Goal: Information Seeking & Learning: Learn about a topic

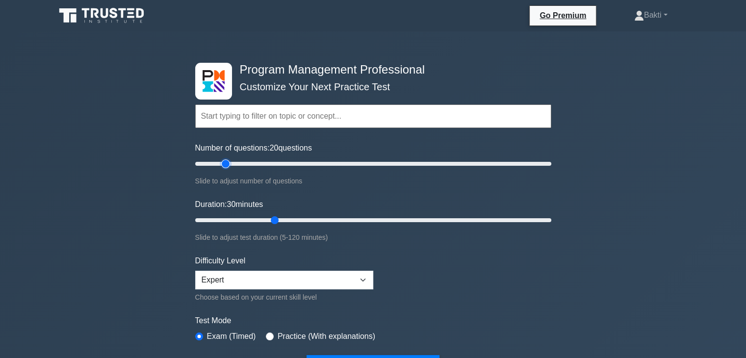
drag, startPoint x: 277, startPoint y: 162, endPoint x: 228, endPoint y: 155, distance: 49.5
type input "20"
click at [228, 158] on input "Number of questions: 20 questions" at bounding box center [373, 164] width 356 height 12
drag, startPoint x: 273, startPoint y: 220, endPoint x: 231, endPoint y: 218, distance: 42.2
type input "15"
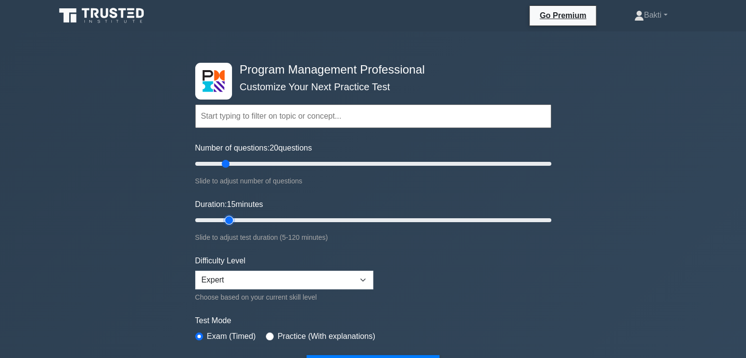
click at [231, 218] on input "Duration: 15 minutes" at bounding box center [373, 220] width 356 height 12
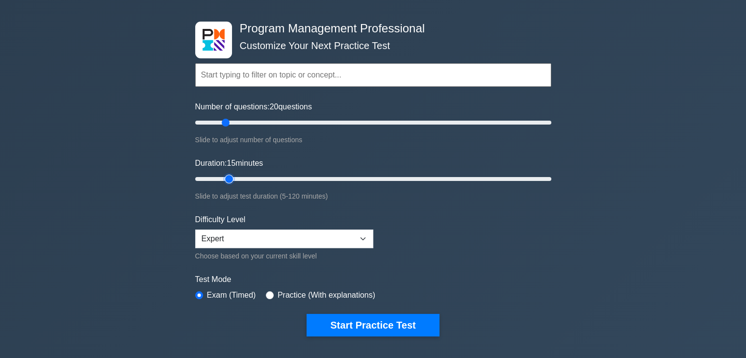
scroll to position [49, 0]
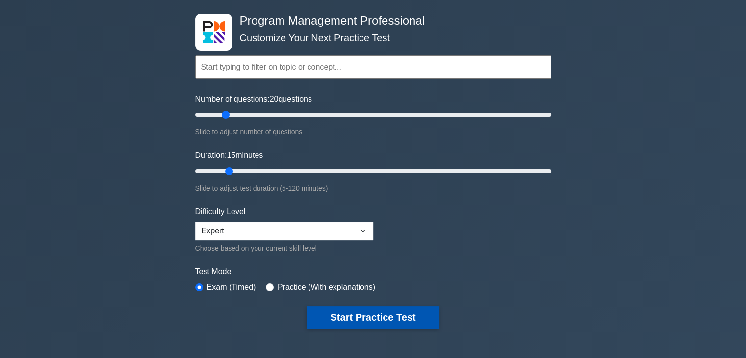
click at [372, 314] on button "Start Practice Test" at bounding box center [373, 317] width 132 height 23
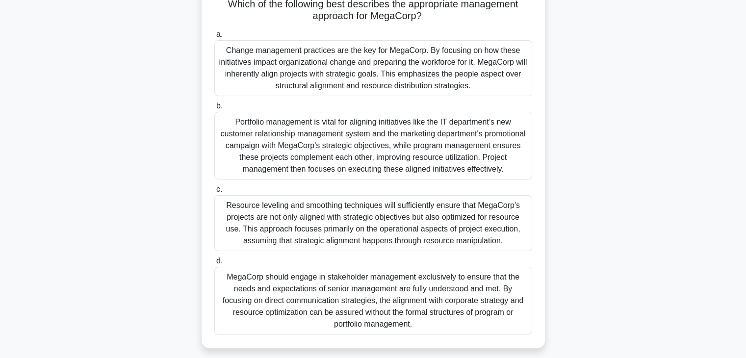
scroll to position [147, 0]
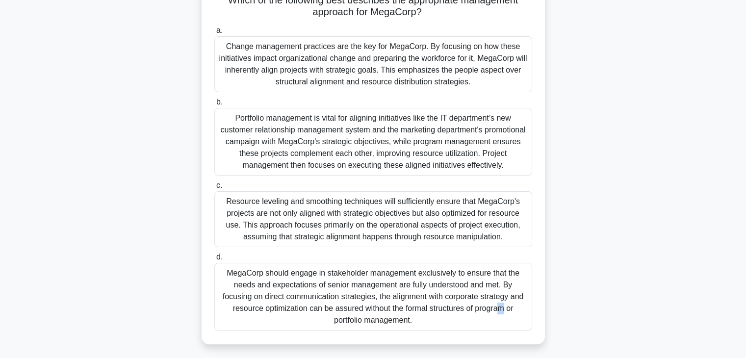
click at [371, 294] on div "MegaCorp should engage in stakeholder management exclusively to ensure that the…" at bounding box center [373, 297] width 318 height 68
click at [238, 273] on div "MegaCorp should engage in stakeholder management exclusively to ensure that the…" at bounding box center [373, 297] width 318 height 68
click at [214, 261] on input "d. MegaCorp should engage in stakeholder management exclusively to ensure that …" at bounding box center [214, 257] width 0 height 6
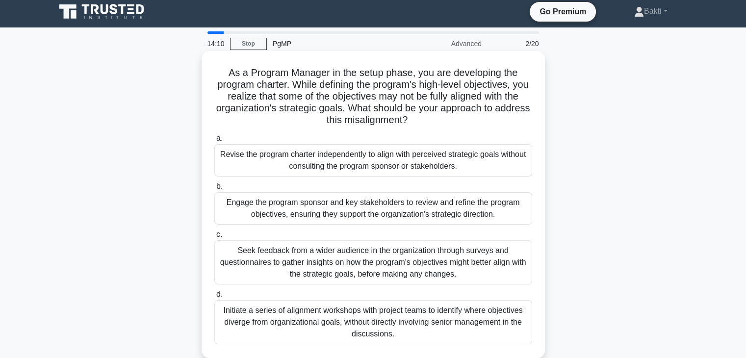
scroll to position [0, 0]
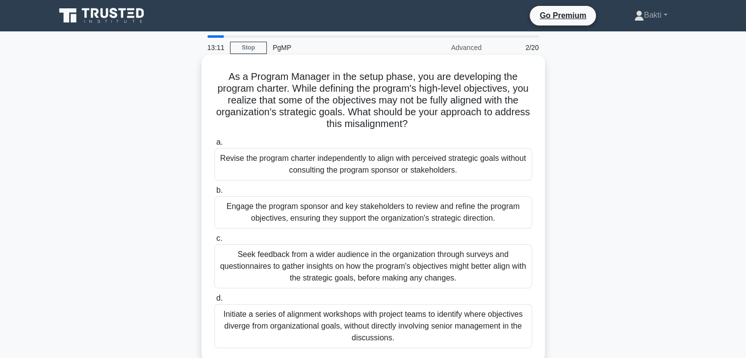
click at [386, 212] on div "Engage the program sponsor and key stakeholders to review and refine the progra…" at bounding box center [373, 212] width 318 height 32
click at [214, 194] on input "b. Engage the program sponsor and key stakeholders to review and refine the pro…" at bounding box center [214, 190] width 0 height 6
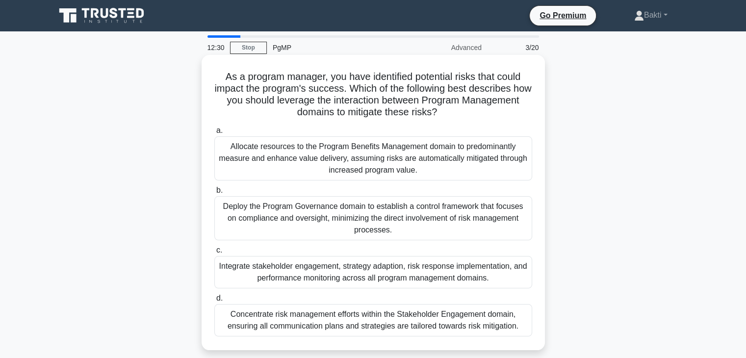
click at [498, 275] on div "Integrate stakeholder engagement, strategy adaption, risk response implementati…" at bounding box center [373, 272] width 318 height 32
click at [214, 254] on input "c. Integrate stakeholder engagement, strategy adaption, risk response implement…" at bounding box center [214, 250] width 0 height 6
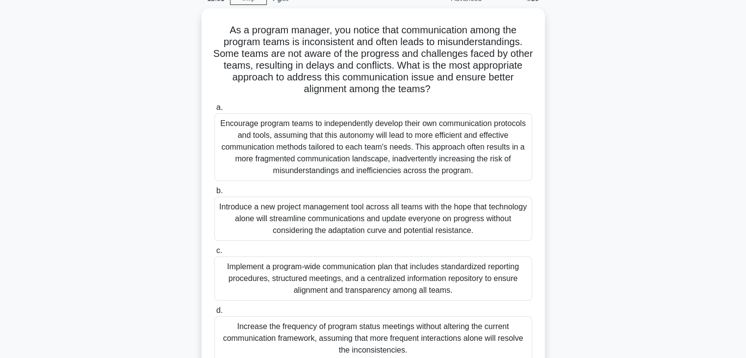
scroll to position [98, 0]
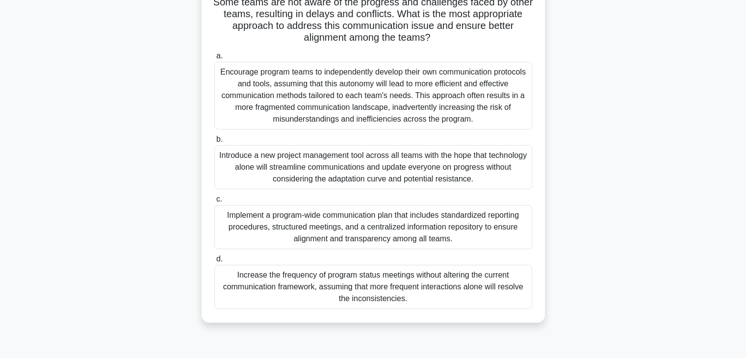
click at [449, 232] on div "Implement a program-wide communication plan that includes standardized reportin…" at bounding box center [373, 227] width 318 height 44
click at [214, 203] on input "c. Implement a program-wide communication plan that includes standardized repor…" at bounding box center [214, 199] width 0 height 6
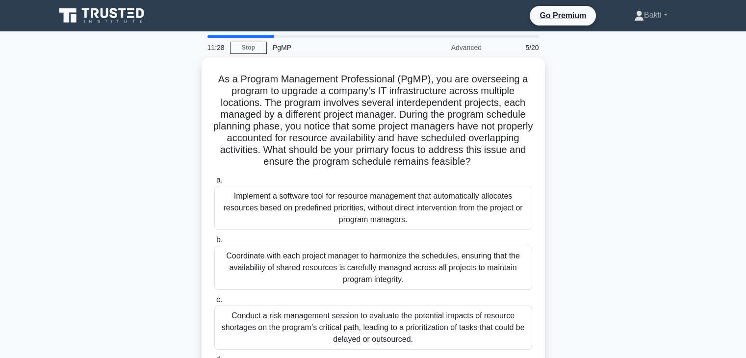
scroll to position [49, 0]
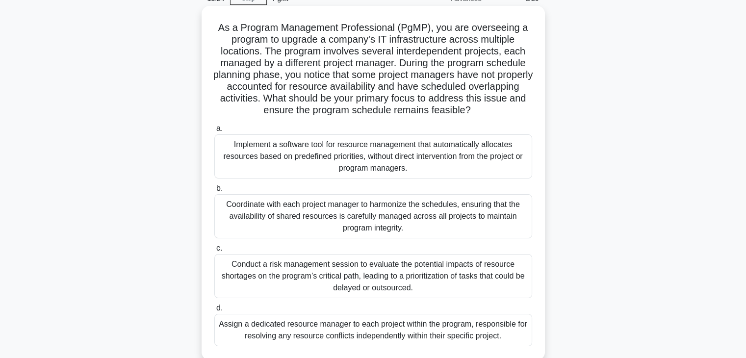
click at [438, 220] on div "Coordinate with each project manager to harmonize the schedules, ensuring that …" at bounding box center [373, 216] width 318 height 44
click at [214, 192] on input "b. Coordinate with each project manager to harmonize the schedules, ensuring th…" at bounding box center [214, 188] width 0 height 6
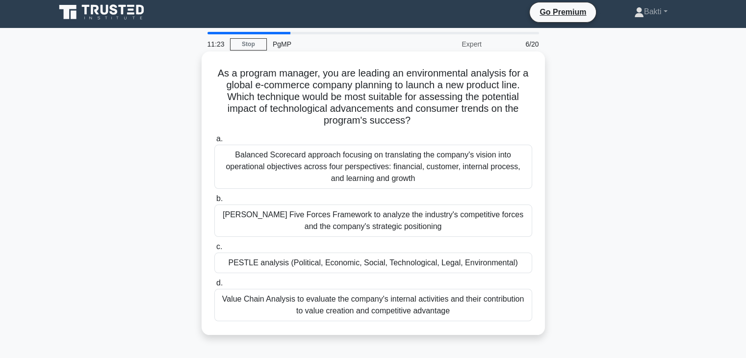
scroll to position [0, 0]
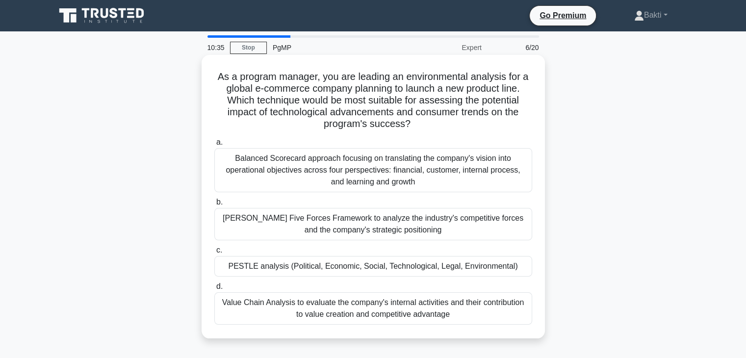
click at [477, 272] on div "PESTLE analysis (Political, Economic, Social, Technological, Legal, Environment…" at bounding box center [373, 266] width 318 height 21
click at [250, 261] on div "PESTLE analysis (Political, Economic, Social, Technological, Legal, Environment…" at bounding box center [373, 266] width 318 height 21
click at [241, 250] on label "c. PESTLE analysis (Political, Economic, Social, Technological, Legal, Environm…" at bounding box center [373, 260] width 318 height 32
click at [214, 250] on input "c. PESTLE analysis (Political, Economic, Social, Technological, Legal, Environm…" at bounding box center [214, 250] width 0 height 6
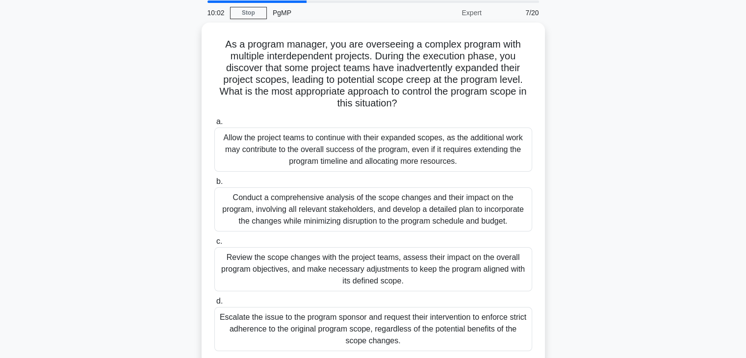
scroll to position [49, 0]
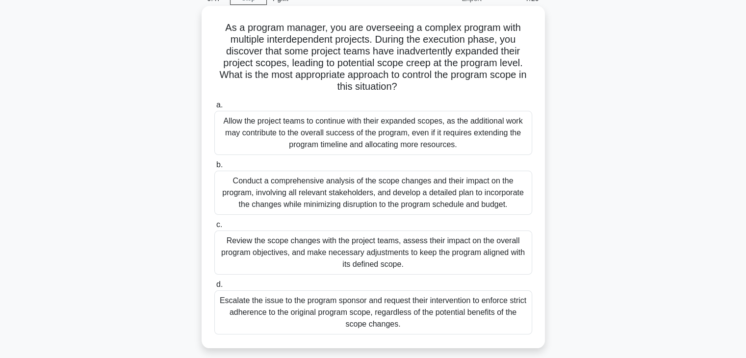
click at [266, 196] on div "Conduct a comprehensive analysis of the scope changes and their impact on the p…" at bounding box center [373, 193] width 318 height 44
click at [214, 168] on input "b. Conduct a comprehensive analysis of the scope changes and their impact on th…" at bounding box center [214, 165] width 0 height 6
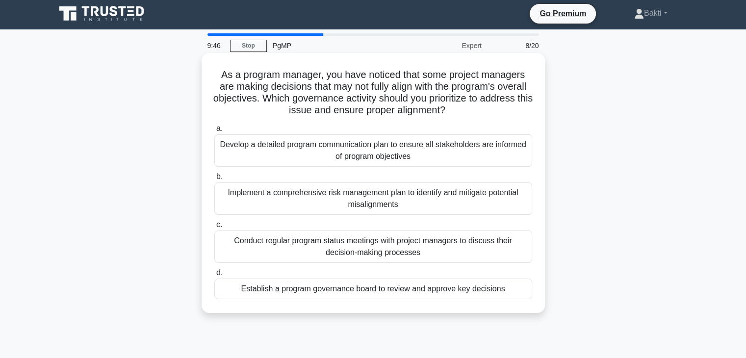
scroll to position [0, 0]
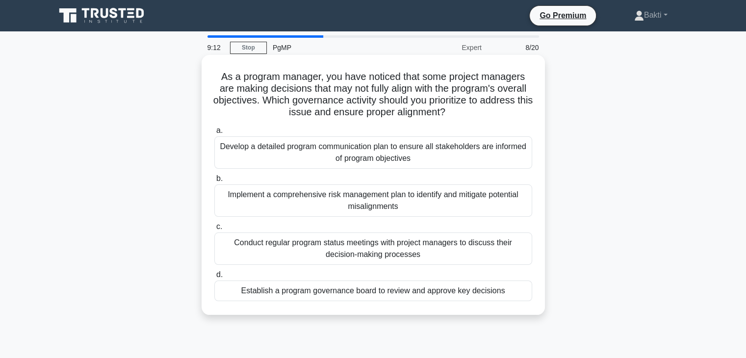
click at [339, 150] on div "Develop a detailed program communication plan to ensure all stakeholders are in…" at bounding box center [373, 152] width 318 height 32
click at [214, 134] on input "a. Develop a detailed program communication plan to ensure all stakeholders are…" at bounding box center [214, 131] width 0 height 6
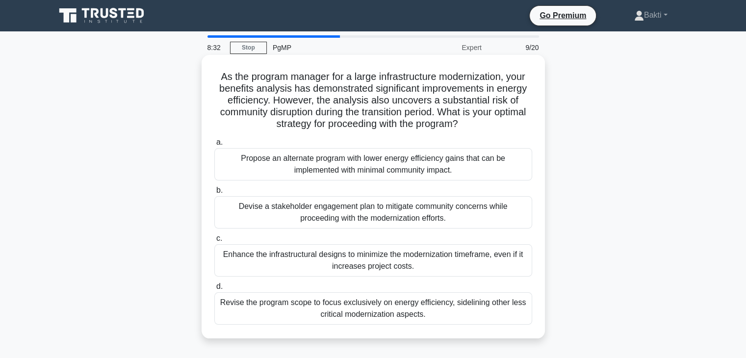
click at [358, 209] on div "Devise a stakeholder engagement plan to mitigate community concerns while proce…" at bounding box center [373, 212] width 318 height 32
click at [214, 194] on input "b. Devise a stakeholder engagement plan to mitigate community concerns while pr…" at bounding box center [214, 190] width 0 height 6
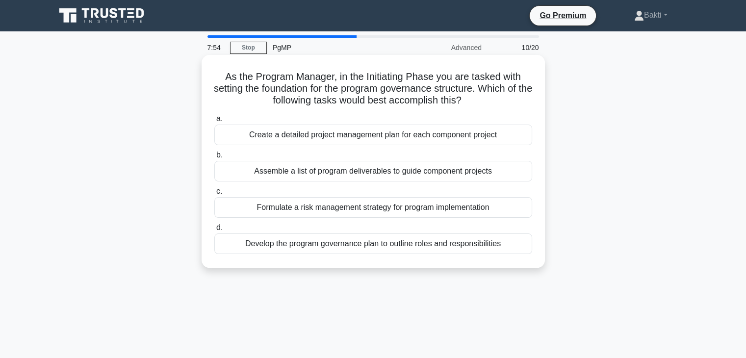
click at [265, 167] on div "Assemble a list of program deliverables to guide component projects" at bounding box center [373, 171] width 318 height 21
click at [265, 177] on div "Assemble a list of program deliverables to guide component projects" at bounding box center [373, 171] width 318 height 21
click at [214, 158] on input "b. Assemble a list of program deliverables to guide component projects" at bounding box center [214, 155] width 0 height 6
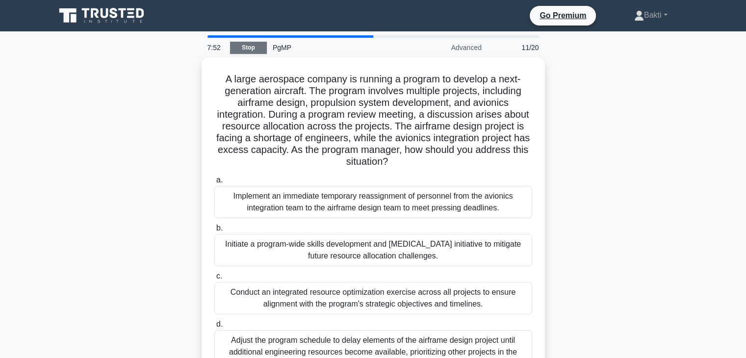
click at [258, 45] on link "Stop" at bounding box center [248, 48] width 37 height 12
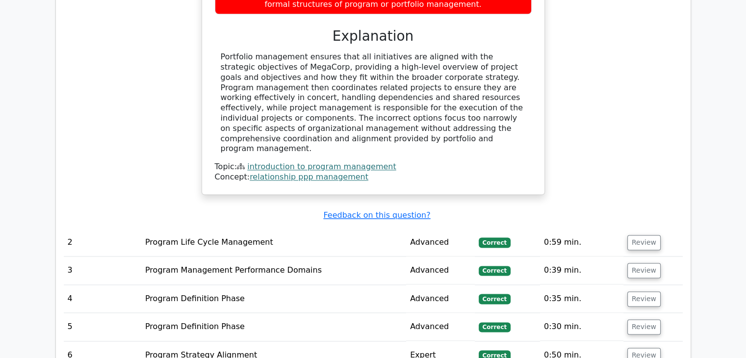
scroll to position [1472, 0]
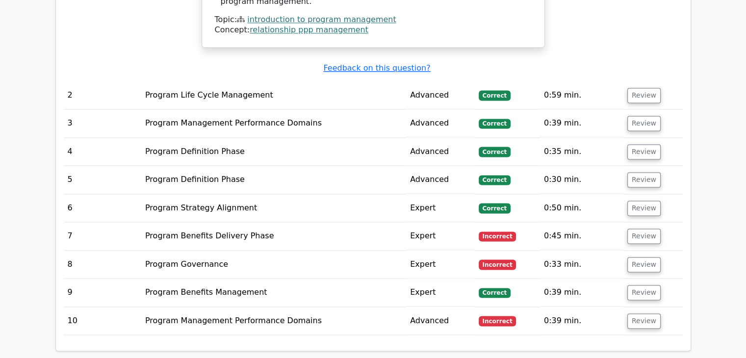
click at [197, 307] on td "Program Management Performance Domains" at bounding box center [273, 321] width 265 height 28
click at [636, 314] on button "Review" at bounding box center [644, 321] width 33 height 15
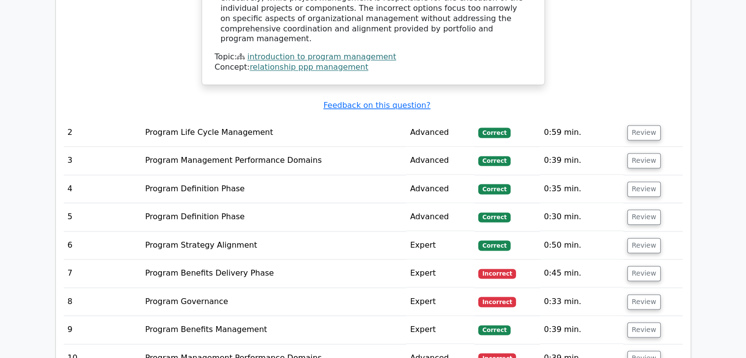
scroll to position [1521, 0]
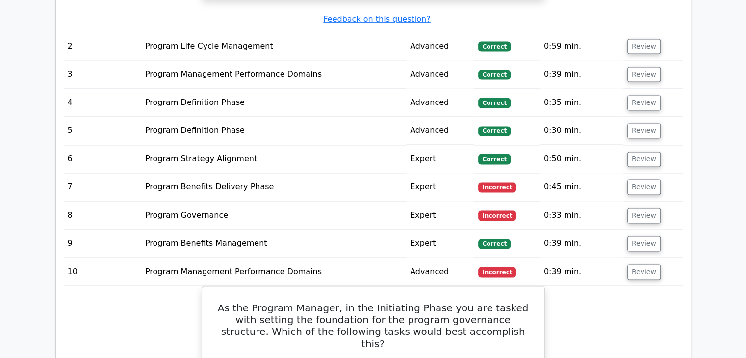
click at [496, 210] on span "Incorrect" at bounding box center [497, 215] width 38 height 10
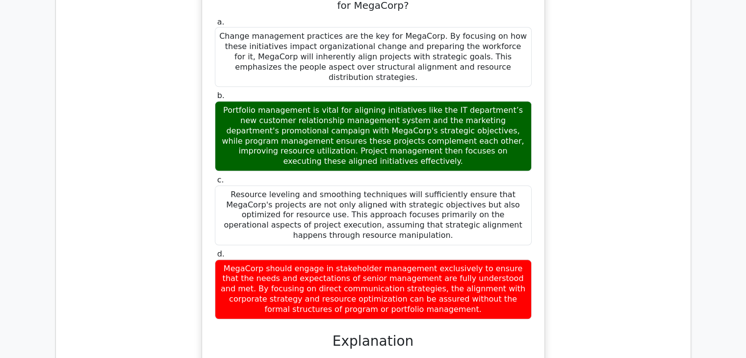
scroll to position [1030, 0]
